Goal: Ask a question

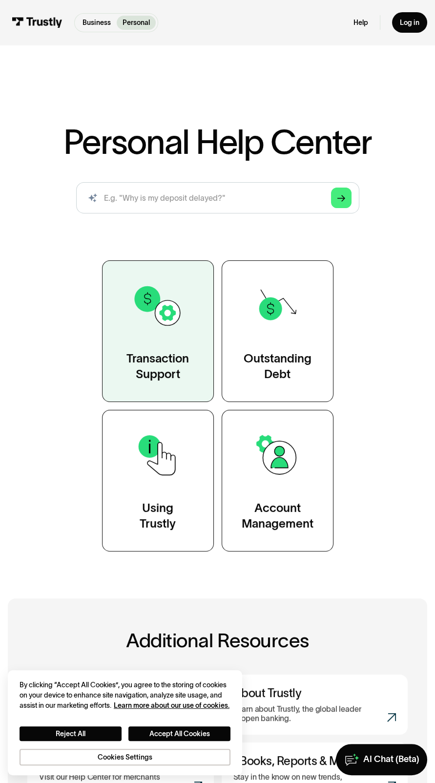
click at [178, 371] on div "Transaction Support" at bounding box center [157, 366] width 63 height 31
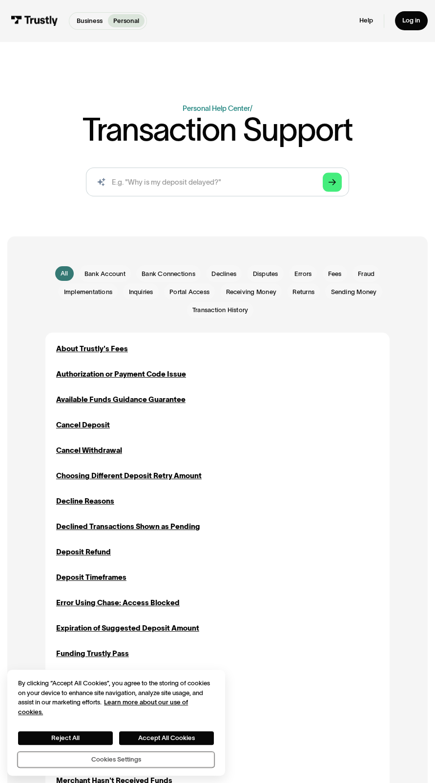
click at [170, 762] on button "Cookies Settings" at bounding box center [116, 759] width 196 height 15
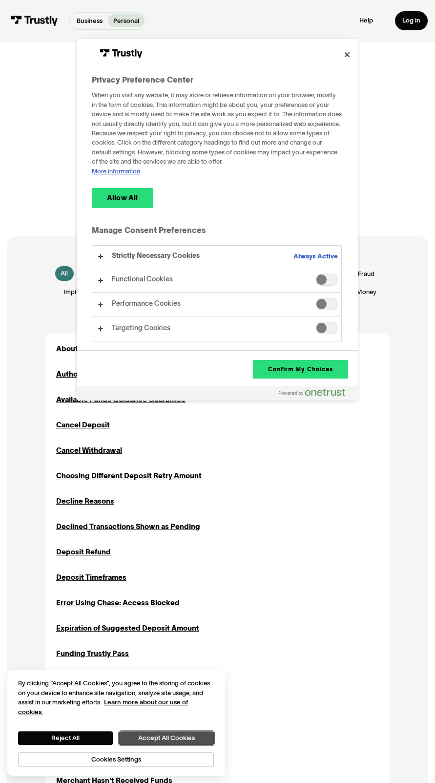
click at [188, 738] on button "Accept All Cookies" at bounding box center [166, 738] width 95 height 14
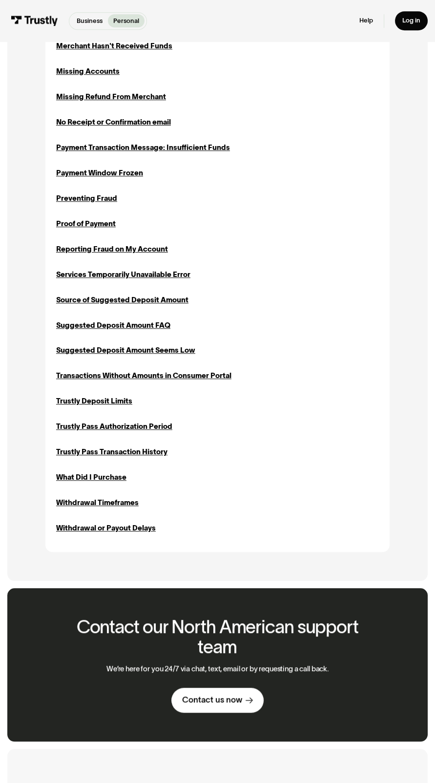
scroll to position [735, 0]
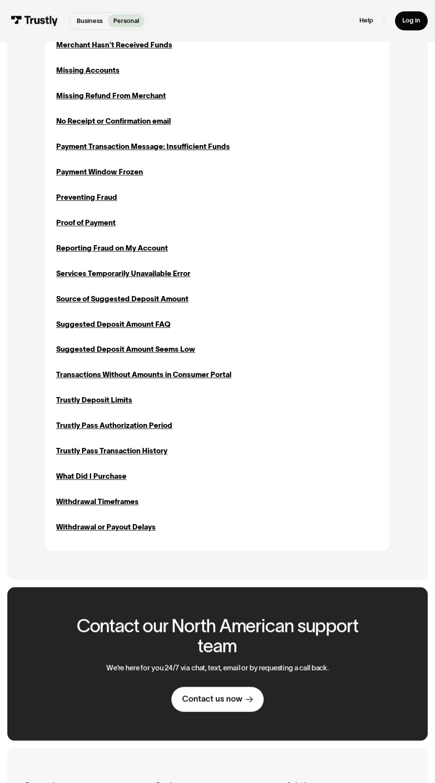
click at [229, 730] on div "Contact our North American support team We’re here for you 24/7 via chat, text,…" at bounding box center [218, 663] width 312 height 153
click at [250, 700] on icon at bounding box center [249, 699] width 7 height 7
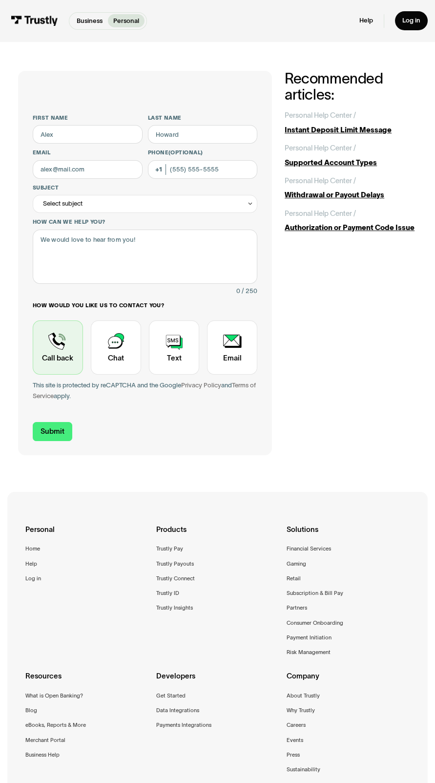
click at [73, 356] on div "Contact Trustly Support" at bounding box center [58, 347] width 50 height 54
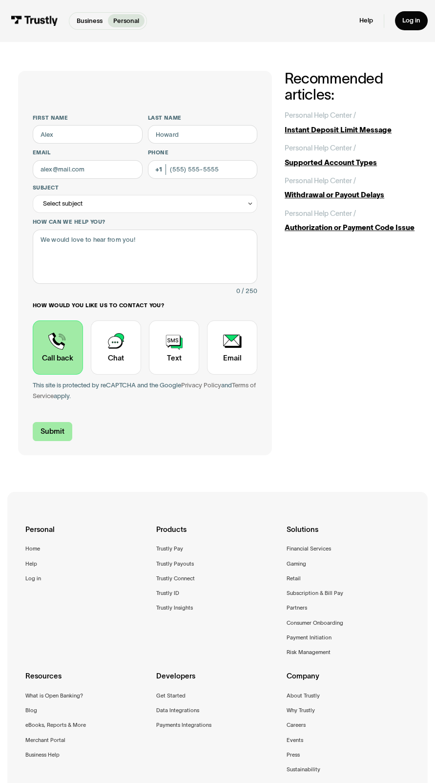
scroll to position [21, 0]
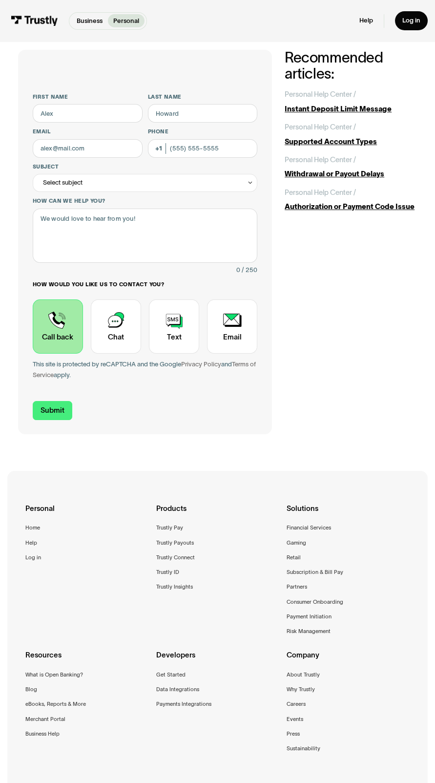
click at [75, 340] on div "Contact Trustly Support" at bounding box center [58, 326] width 50 height 54
click at [77, 344] on div "Contact Trustly Support" at bounding box center [58, 326] width 50 height 54
click at [116, 114] on input "First name" at bounding box center [88, 113] width 110 height 19
